Goal: Check status: Check status

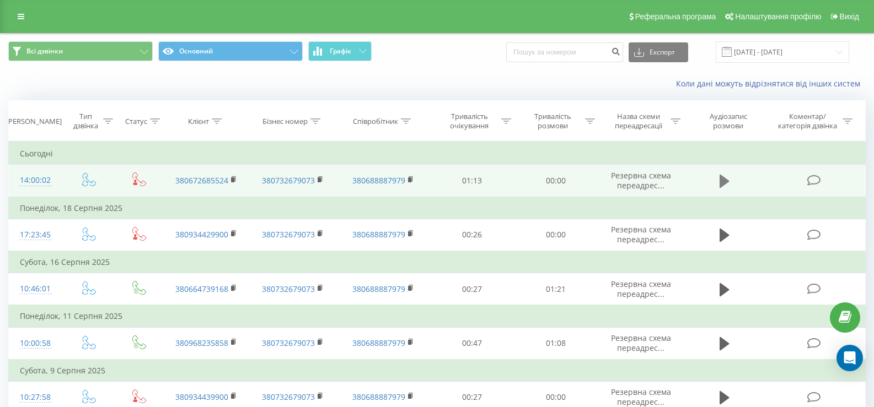
click at [723, 184] on icon at bounding box center [724, 181] width 10 height 13
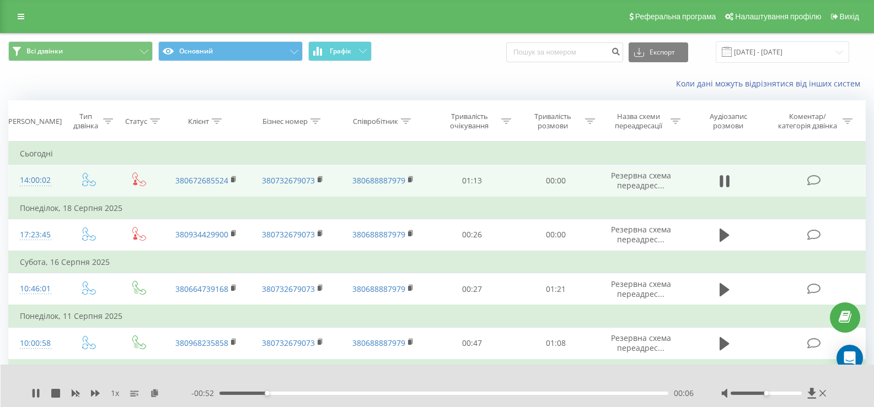
click at [292, 396] on div "- 00:52 00:06 00:06" at bounding box center [442, 393] width 502 height 11
click at [309, 395] on div "- 00:52 00:06 00:06" at bounding box center [442, 393] width 502 height 11
click at [311, 393] on div "00:12" at bounding box center [443, 393] width 449 height 3
click at [337, 394] on div "00:12" at bounding box center [443, 393] width 449 height 3
click at [382, 399] on div "- 00:42 00:16 00:16" at bounding box center [442, 393] width 502 height 11
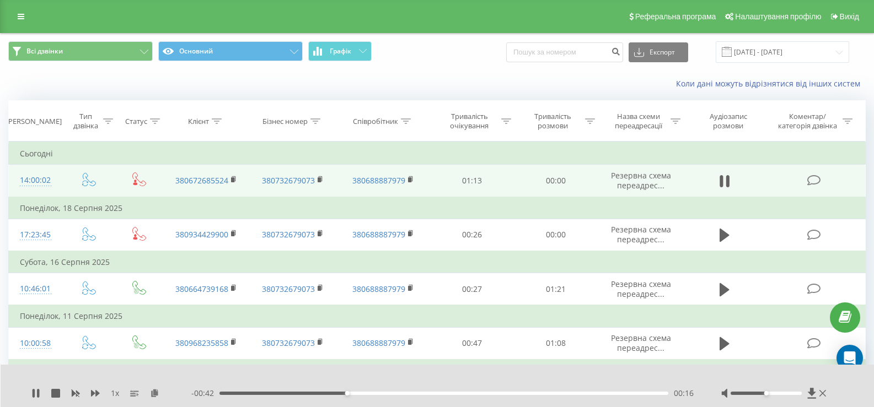
click at [384, 393] on div "00:16" at bounding box center [443, 393] width 449 height 3
click at [443, 394] on div "00:22" at bounding box center [443, 393] width 449 height 3
click at [489, 394] on div "00:35" at bounding box center [443, 393] width 449 height 3
click at [533, 394] on div "00:35" at bounding box center [443, 393] width 449 height 3
click at [562, 395] on div "- 00:17 00:41 00:41" at bounding box center [442, 393] width 502 height 11
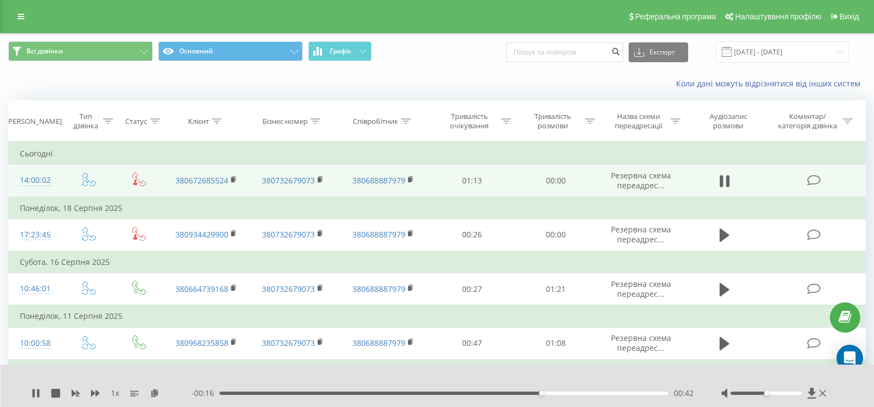
click at [617, 396] on div "- 00:16 00:42 00:42" at bounding box center [442, 393] width 502 height 11
click at [617, 392] on div "00:52" at bounding box center [443, 393] width 449 height 3
click at [627, 391] on div "- 00:05 00:52 00:52" at bounding box center [442, 393] width 502 height 11
click at [632, 395] on div "00:54" at bounding box center [443, 393] width 449 height 3
